Goal: Find specific page/section: Find specific page/section

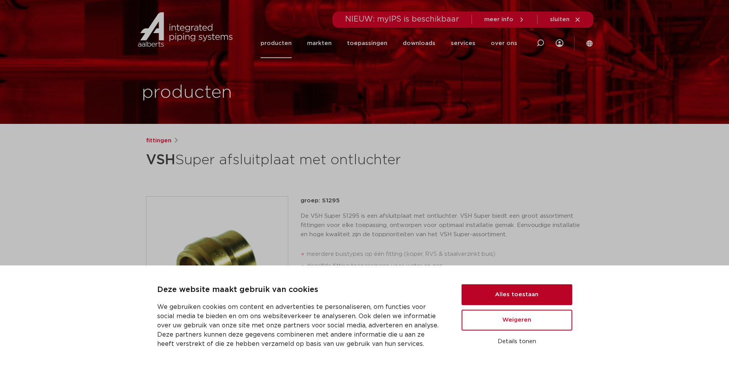
click at [516, 286] on button "Alles toestaan" at bounding box center [517, 294] width 111 height 21
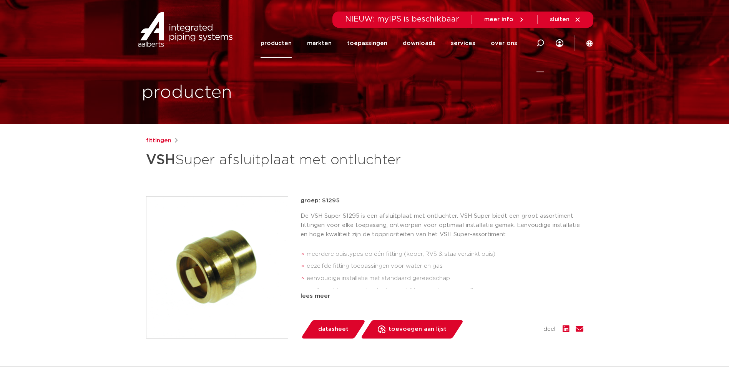
click at [540, 40] on icon at bounding box center [540, 42] width 9 height 9
type input "ontluchter"
click button "Zoeken" at bounding box center [0, 0] width 0 height 0
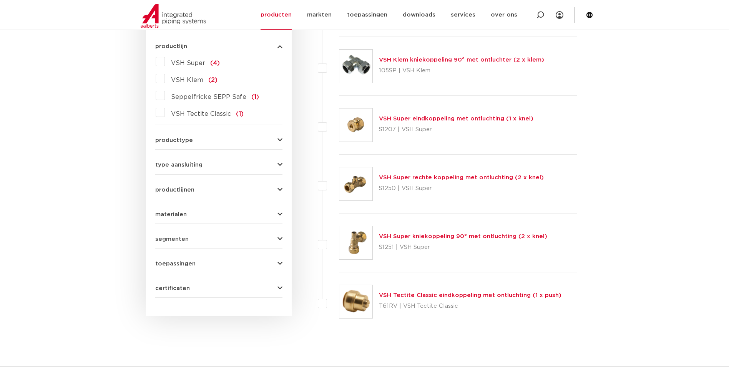
scroll to position [423, 0]
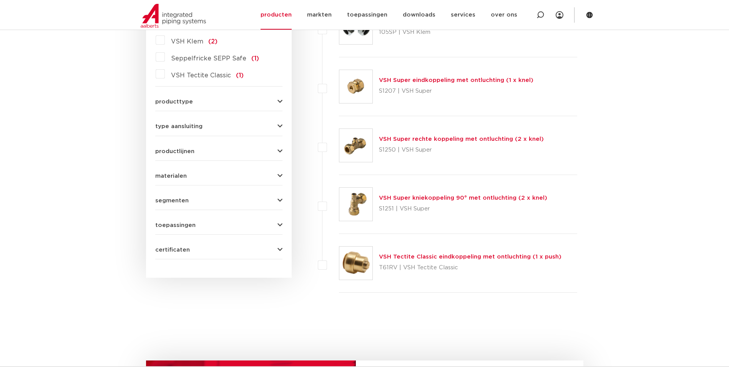
click at [481, 135] on div "VSH Super rechte koppeling met ontluchting (2 x knel) S1250 | VSH Super" at bounding box center [461, 146] width 165 height 22
click at [480, 140] on link "VSH Super rechte koppeling met ontluchting (2 x knel)" at bounding box center [461, 139] width 165 height 6
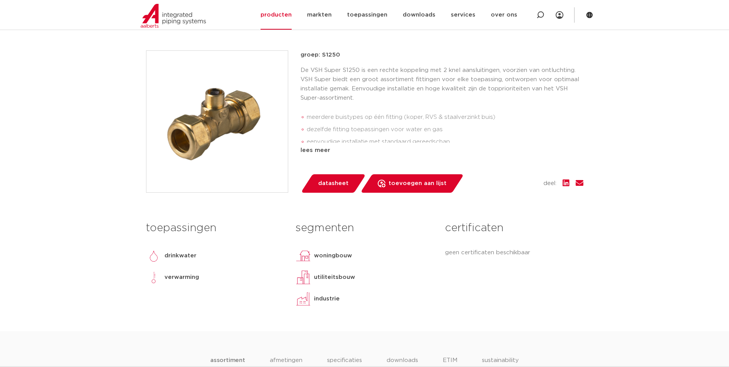
scroll to position [192, 0]
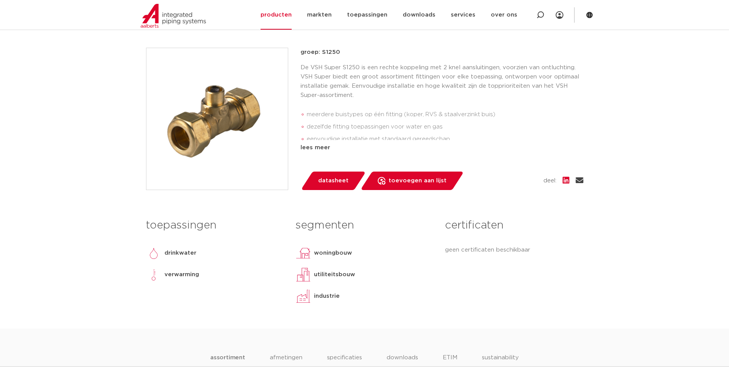
drag, startPoint x: 577, startPoint y: 186, endPoint x: 581, endPoint y: 184, distance: 4.0
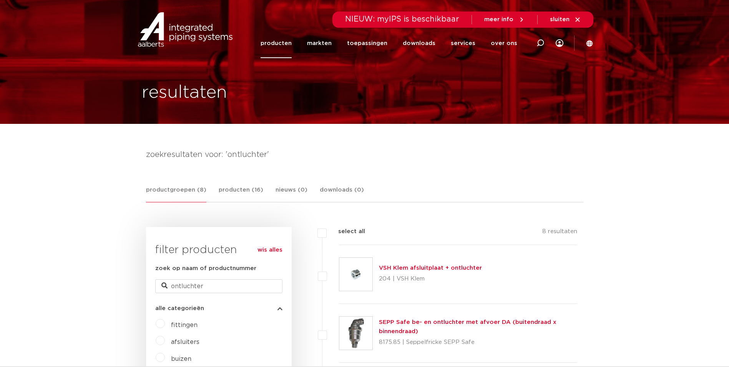
click at [535, 42] on div at bounding box center [540, 43] width 31 height 58
click at [537, 41] on icon at bounding box center [540, 43] width 11 height 11
click at [538, 39] on icon at bounding box center [541, 43] width 8 height 8
drag, startPoint x: 399, startPoint y: 49, endPoint x: 228, endPoint y: 34, distance: 170.9
click at [234, 35] on div "Zoeken NIEUW: myIPS is beschikbaar meer info sluiten producten markten toepassi…" at bounding box center [364, 29] width 457 height 58
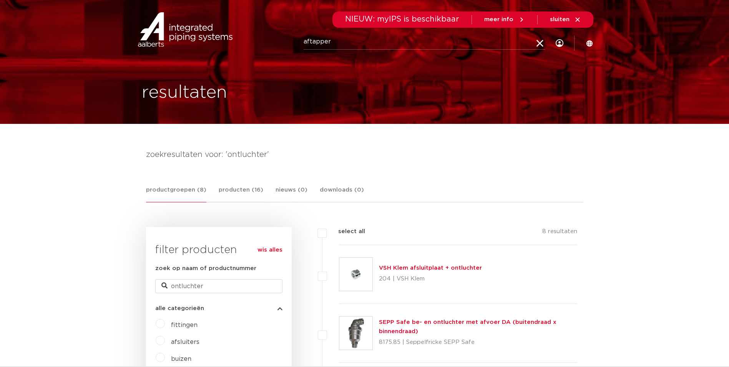
type input "aftapper"
click button "Zoeken" at bounding box center [0, 0] width 0 height 0
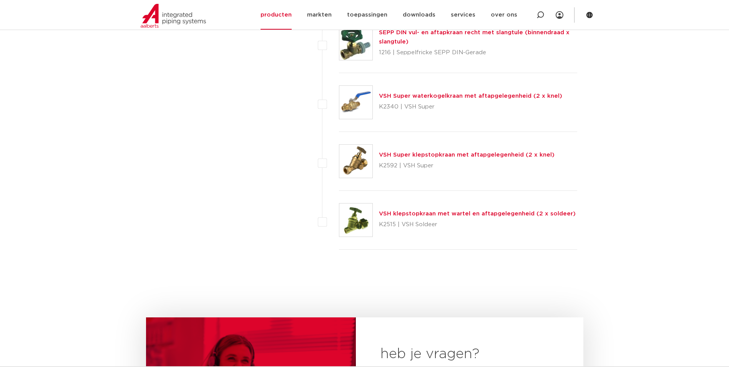
scroll to position [1076, 0]
